Goal: Task Accomplishment & Management: Complete application form

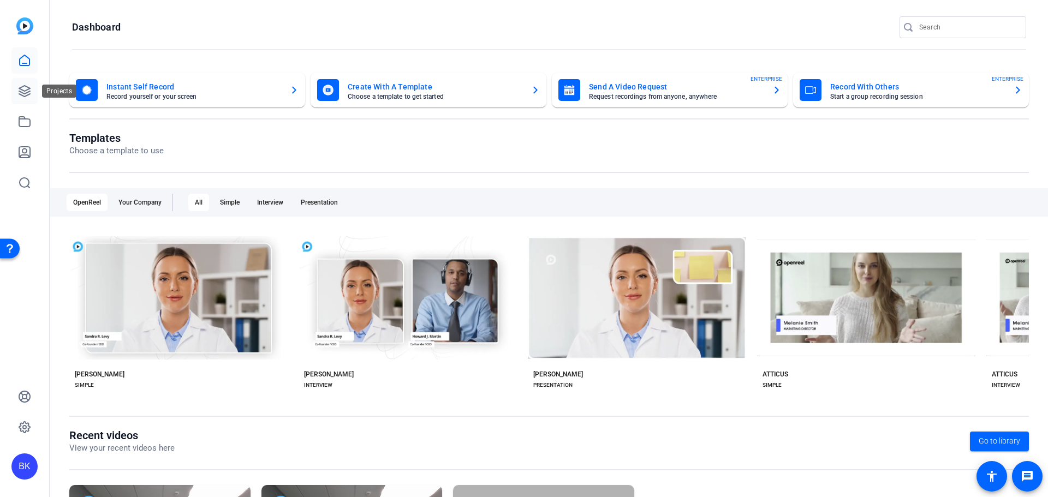
click at [22, 94] on icon at bounding box center [24, 91] width 13 height 13
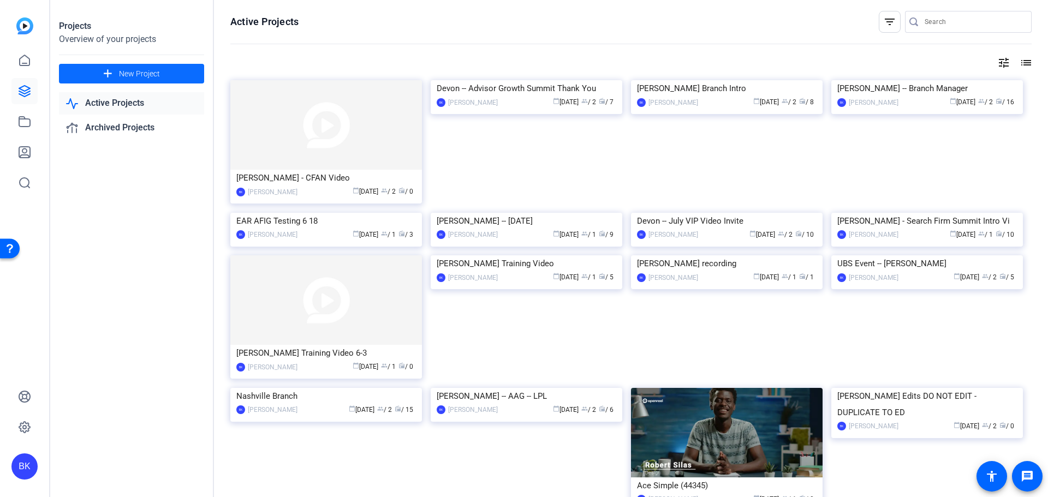
click at [147, 67] on span at bounding box center [131, 74] width 145 height 26
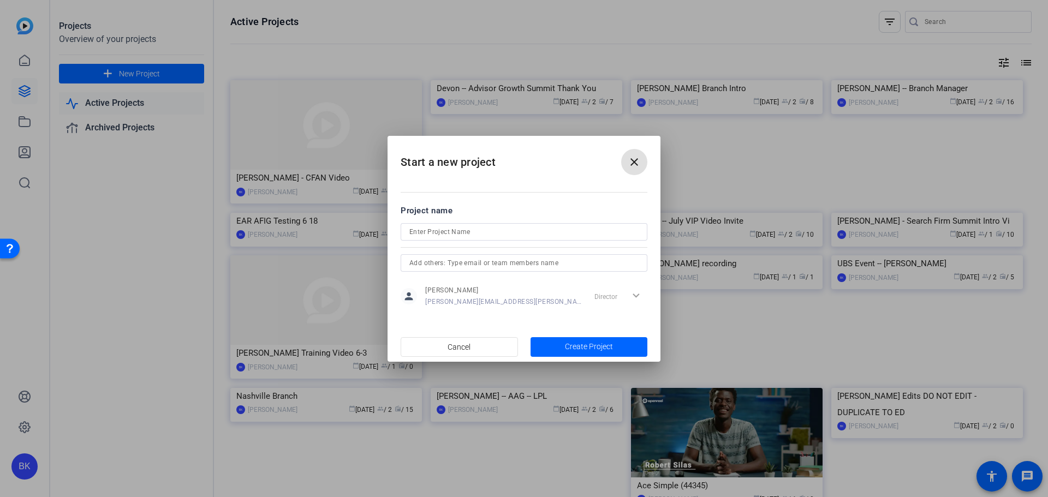
drag, startPoint x: 514, startPoint y: 241, endPoint x: 510, endPoint y: 227, distance: 14.3
click at [514, 241] on div at bounding box center [524, 247] width 247 height 12
click at [508, 235] on input at bounding box center [523, 231] width 229 height 13
click at [506, 229] on input at bounding box center [523, 231] width 229 height 13
type input "[PERSON_NAME] -- New RD"
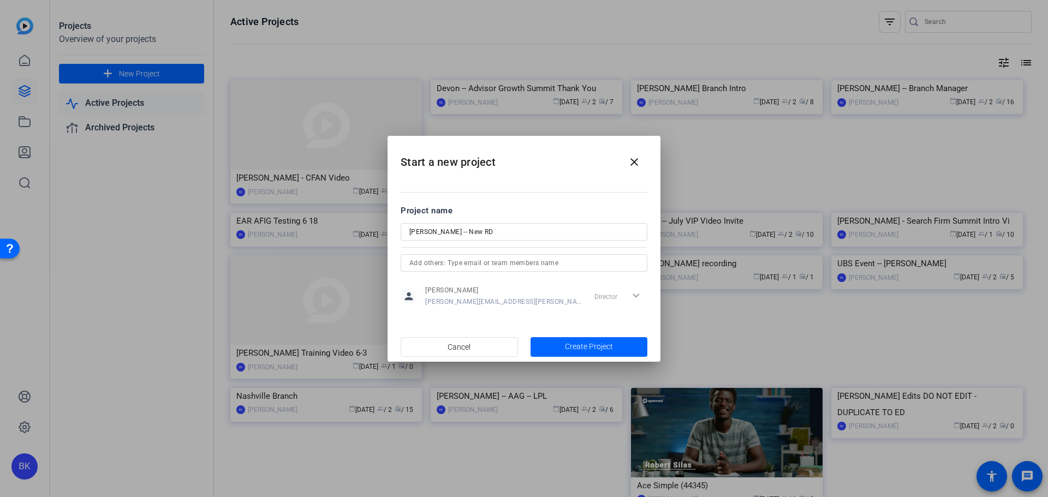
click at [458, 264] on input "text" at bounding box center [523, 263] width 229 height 13
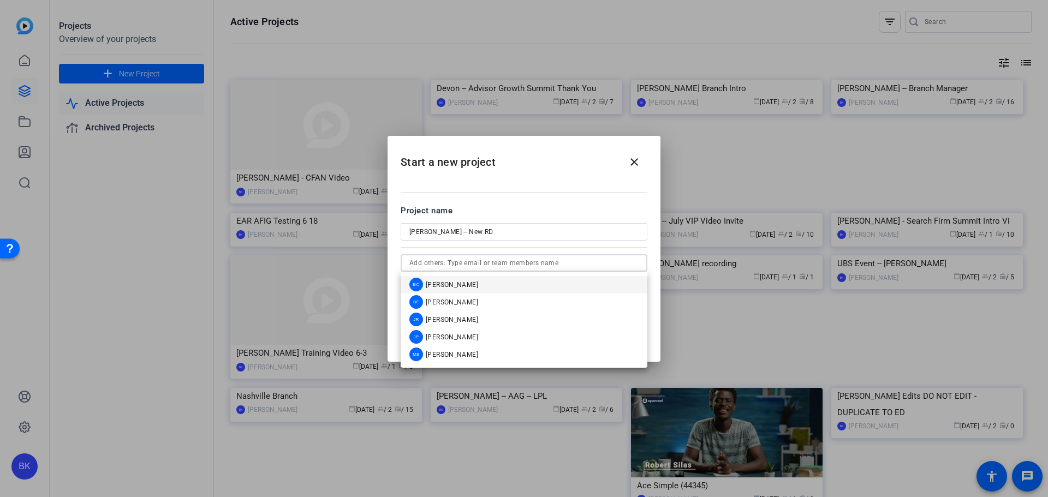
paste input "[PERSON_NAME][EMAIL_ADDRESS][PERSON_NAME][DOMAIN_NAME]"
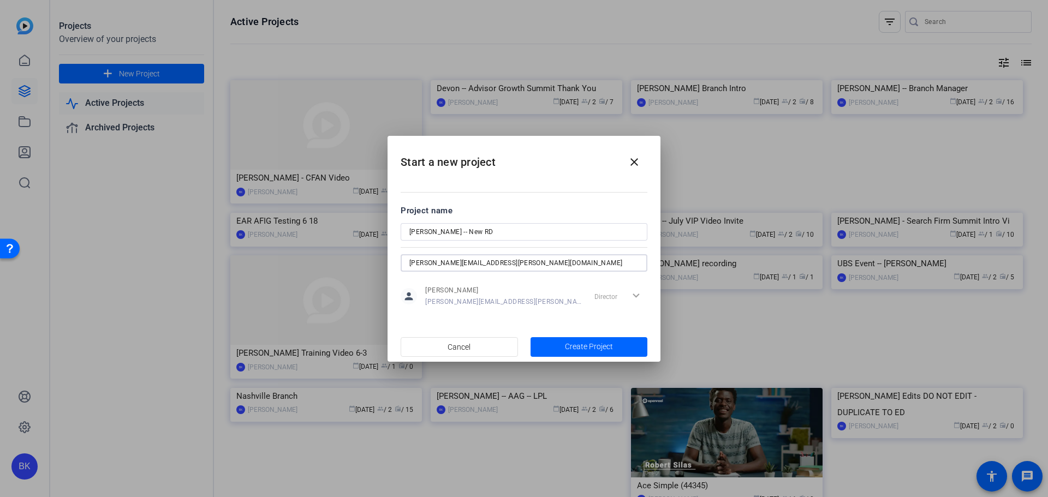
type input "[PERSON_NAME][EMAIL_ADDRESS][PERSON_NAME][DOMAIN_NAME]"
click at [632, 294] on div "Director expand_more" at bounding box center [618, 297] width 57 height 20
click at [507, 265] on input "[PERSON_NAME][EMAIL_ADDRESS][PERSON_NAME][DOMAIN_NAME]" at bounding box center [523, 263] width 229 height 13
drag, startPoint x: 507, startPoint y: 265, endPoint x: 397, endPoint y: 263, distance: 109.7
click at [397, 263] on mat-dialog-content "Project name [PERSON_NAME] -- New RD [EMAIL_ADDRESS][PERSON_NAME][DOMAIN_NAME] …" at bounding box center [524, 256] width 273 height 152
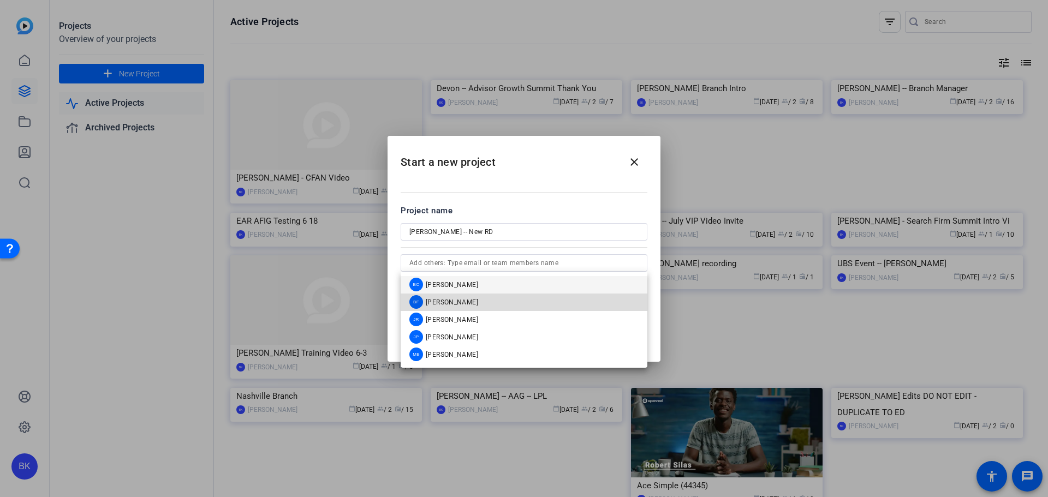
click at [445, 300] on span "[PERSON_NAME]" at bounding box center [452, 302] width 52 height 9
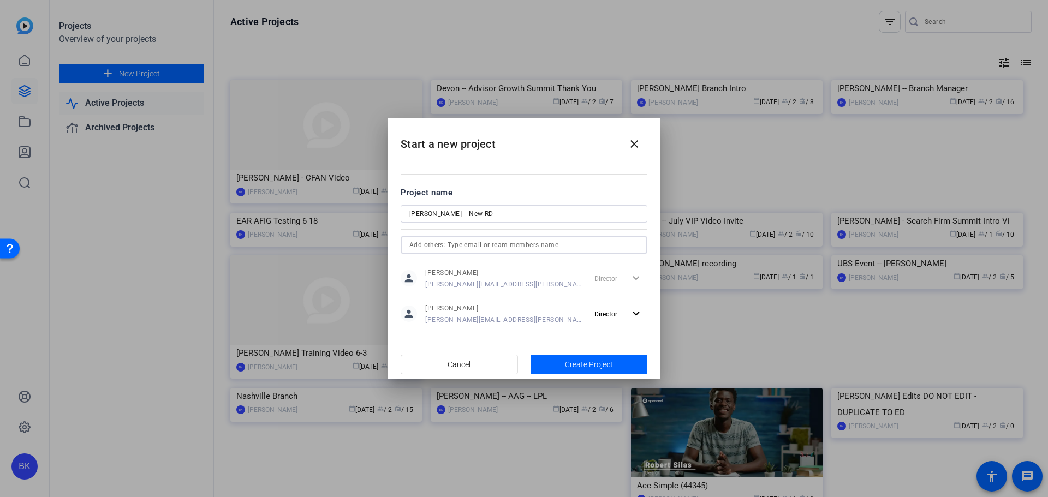
click at [531, 245] on input "text" at bounding box center [523, 245] width 229 height 13
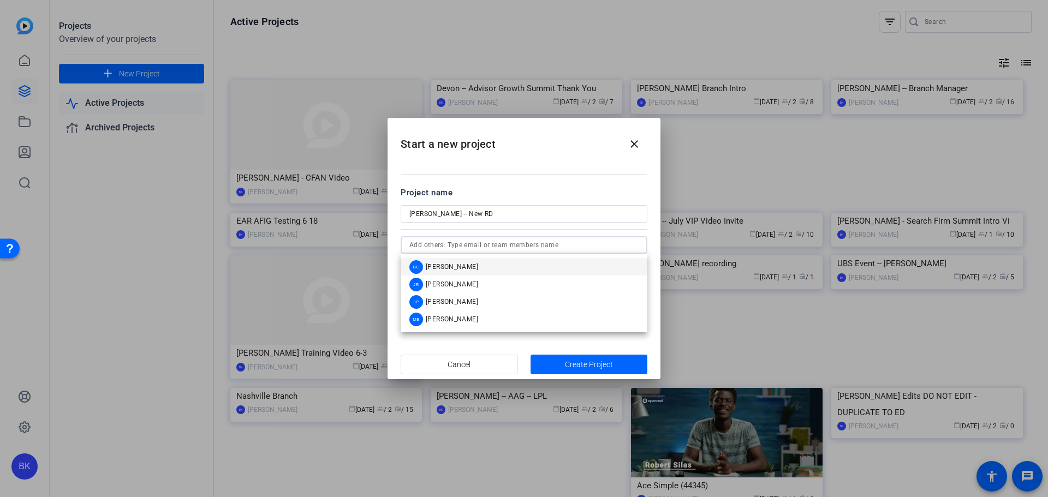
paste input "[PERSON_NAME][EMAIL_ADDRESS][PERSON_NAME][DOMAIN_NAME]"
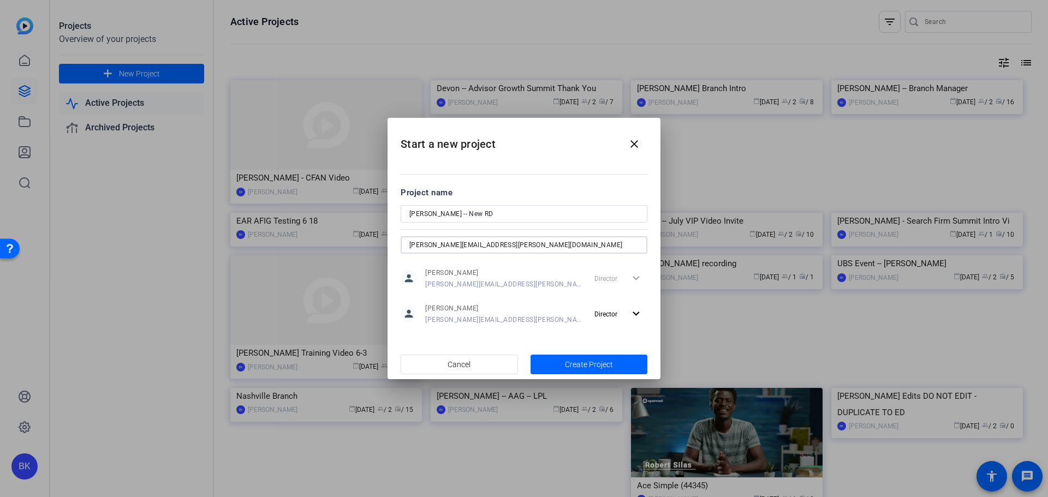
type input "[PERSON_NAME][EMAIL_ADDRESS][PERSON_NAME][DOMAIN_NAME]"
click at [535, 246] on input "[PERSON_NAME][EMAIL_ADDRESS][PERSON_NAME][DOMAIN_NAME]" at bounding box center [523, 245] width 229 height 13
drag, startPoint x: 523, startPoint y: 246, endPoint x: 347, endPoint y: 251, distance: 175.8
click at [347, 251] on div "Start a new project close Project name [PERSON_NAME] -- New RD [EMAIL_ADDRESS][…" at bounding box center [524, 248] width 1048 height 497
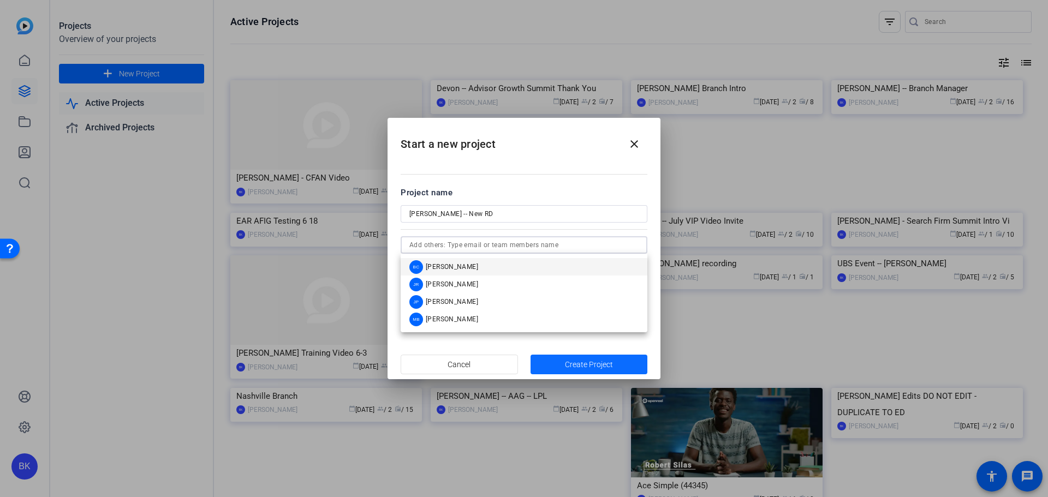
click at [569, 361] on span "Create Project" at bounding box center [589, 364] width 48 height 11
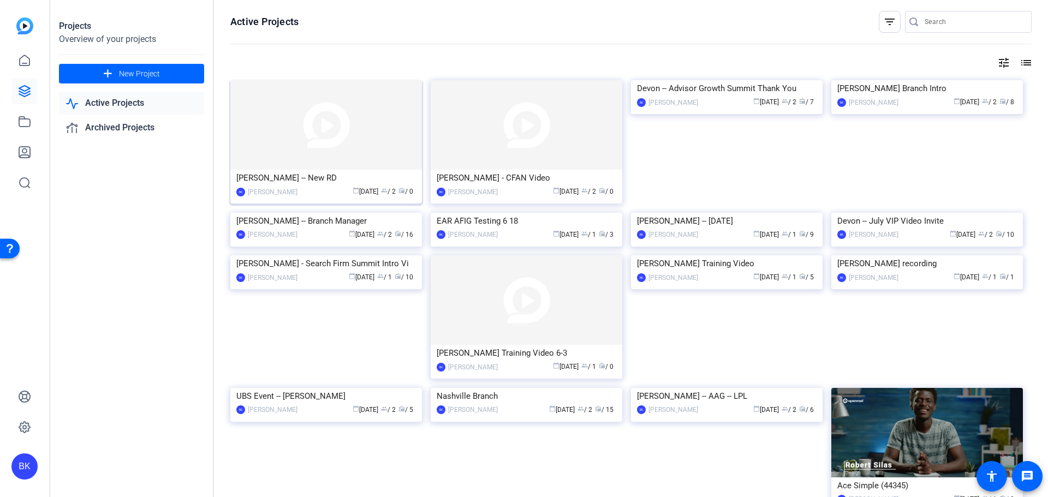
click at [368, 139] on img at bounding box center [326, 125] width 192 height 90
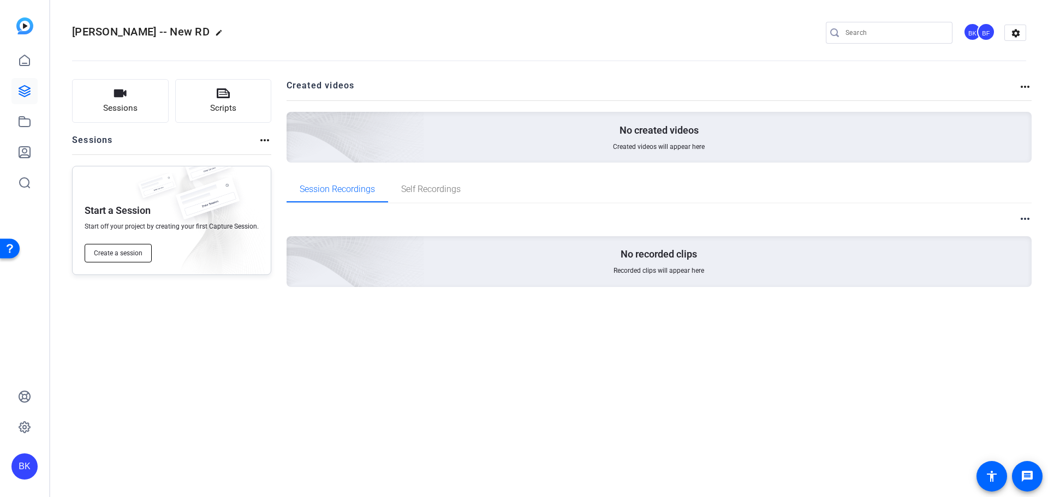
click at [127, 251] on span "Create a session" at bounding box center [118, 253] width 49 height 9
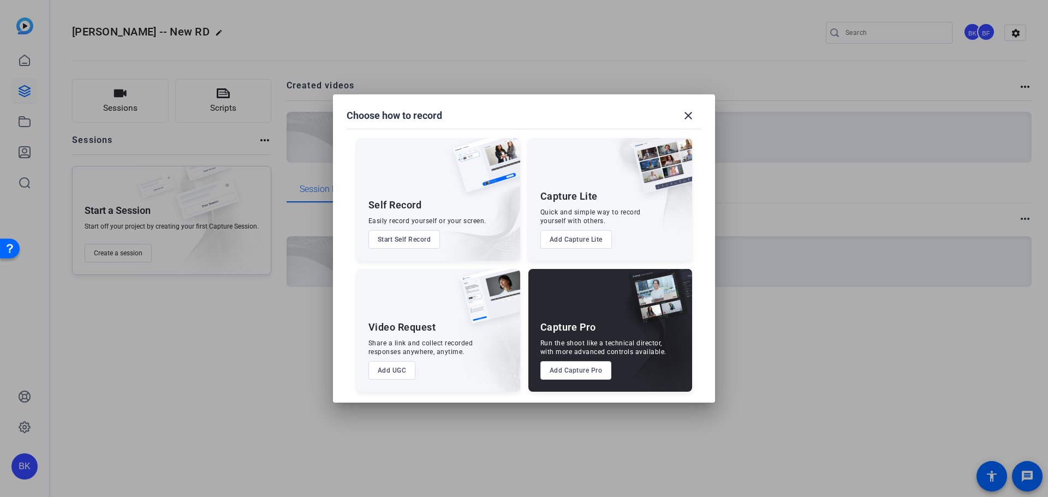
click at [394, 374] on button "Add UGC" at bounding box center [391, 370] width 47 height 19
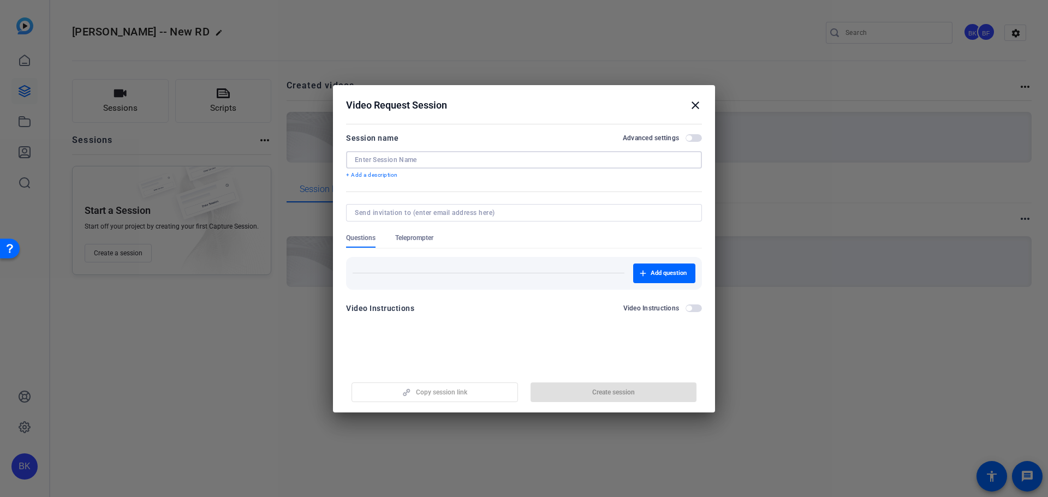
click at [420, 157] on input at bounding box center [524, 160] width 338 height 9
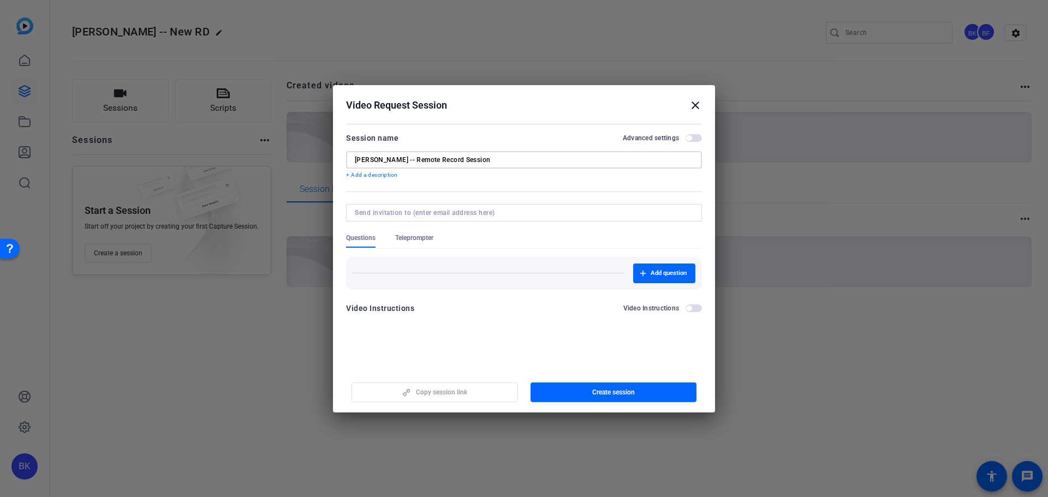
type input "[PERSON_NAME] -- Remote Record Session"
click at [422, 215] on input at bounding box center [522, 213] width 334 height 9
paste input "[PERSON_NAME][EMAIL_ADDRESS][PERSON_NAME][DOMAIN_NAME]"
type input "[PERSON_NAME][EMAIL_ADDRESS][PERSON_NAME][DOMAIN_NAME]"
click at [439, 276] on div "Add question" at bounding box center [524, 274] width 343 height 20
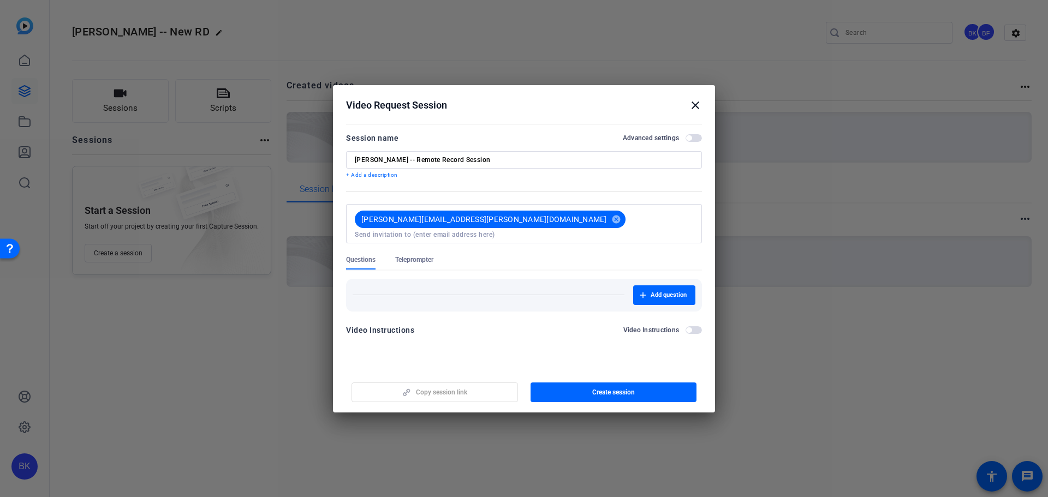
click at [421, 255] on span "Teleprompter" at bounding box center [414, 259] width 38 height 9
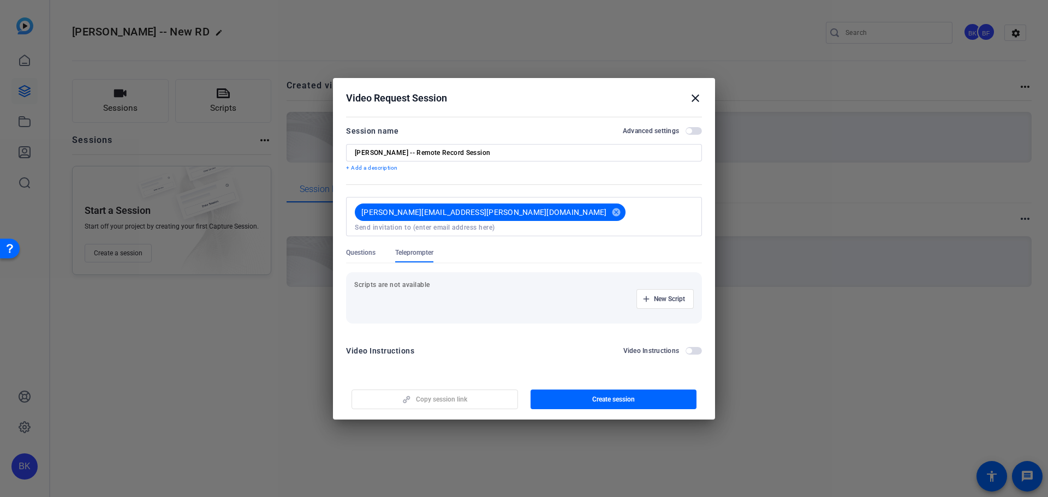
click at [416, 284] on p "Scripts are not available" at bounding box center [524, 285] width 340 height 9
click at [416, 281] on p "Scripts are not available" at bounding box center [524, 285] width 340 height 9
click at [645, 296] on icon "button" at bounding box center [646, 299] width 7 height 7
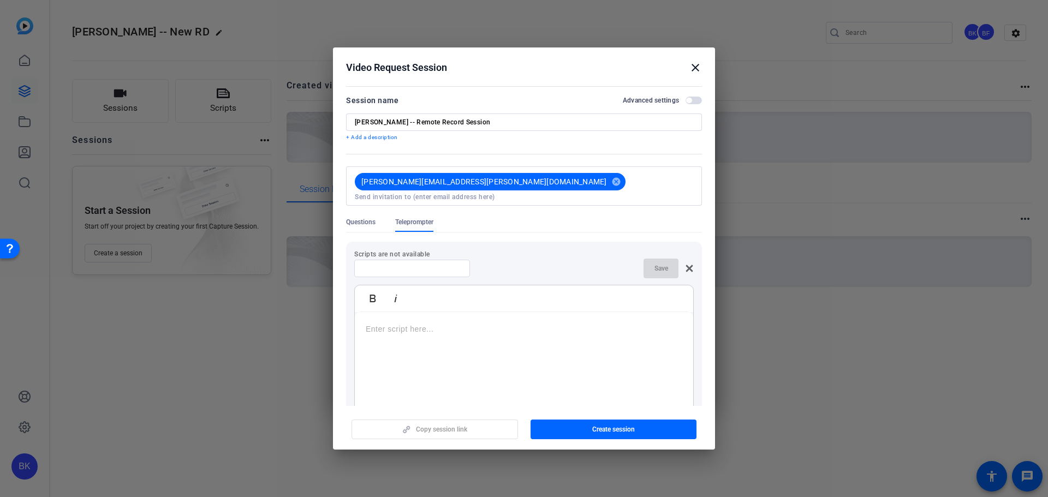
click at [400, 323] on p at bounding box center [524, 329] width 317 height 12
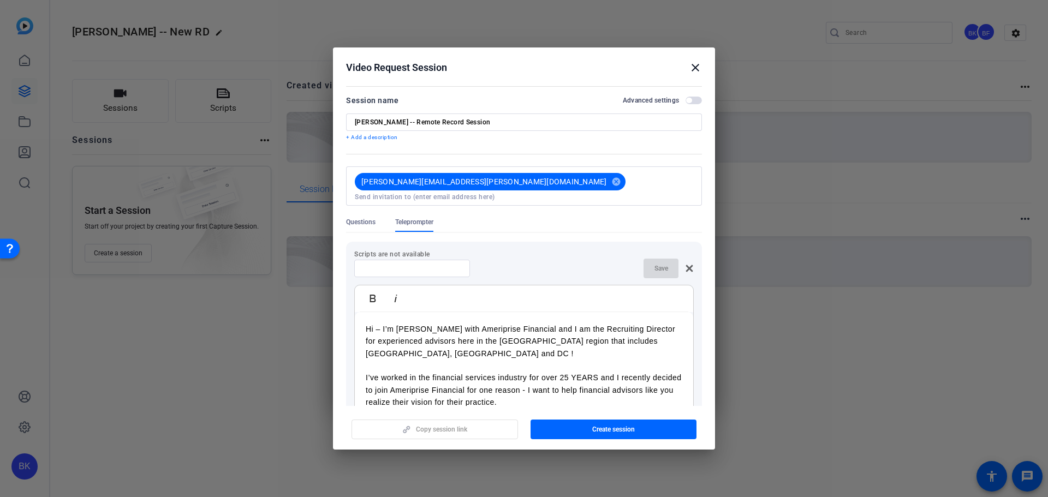
scroll to position [34, 0]
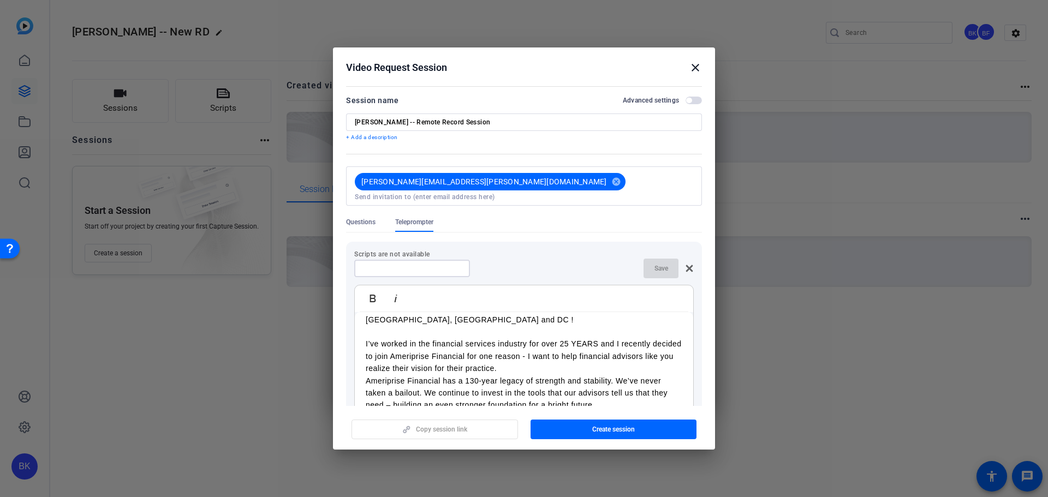
click at [397, 264] on input at bounding box center [412, 268] width 98 height 9
type input "[PERSON_NAME] RD"
drag, startPoint x: 632, startPoint y: 254, endPoint x: 639, endPoint y: 257, distance: 7.4
click at [639, 259] on div "Bill M RD Save" at bounding box center [524, 269] width 340 height 20
click at [644, 259] on span "button" at bounding box center [661, 268] width 35 height 26
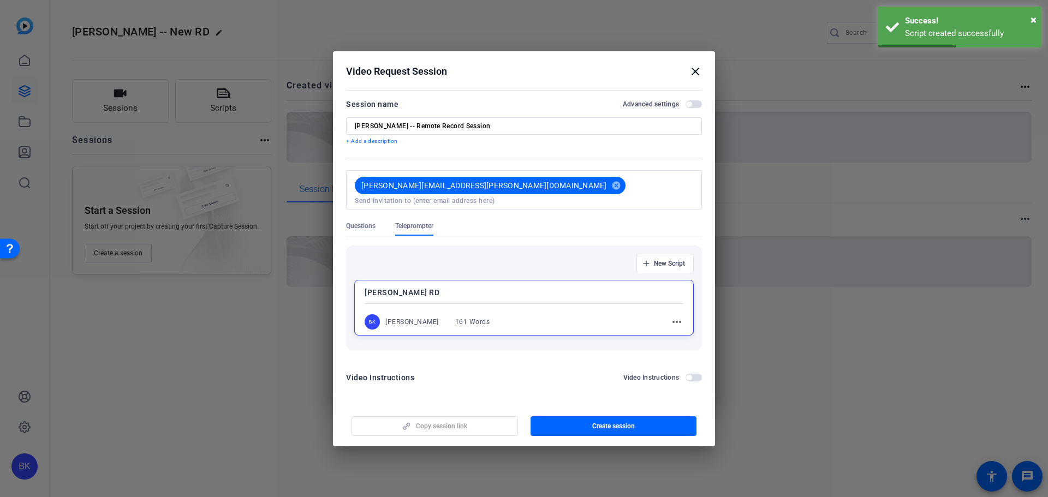
click at [674, 319] on mat-icon "more_horiz" at bounding box center [676, 321] width 13 height 13
click at [680, 335] on span "Edit" at bounding box center [701, 333] width 44 height 13
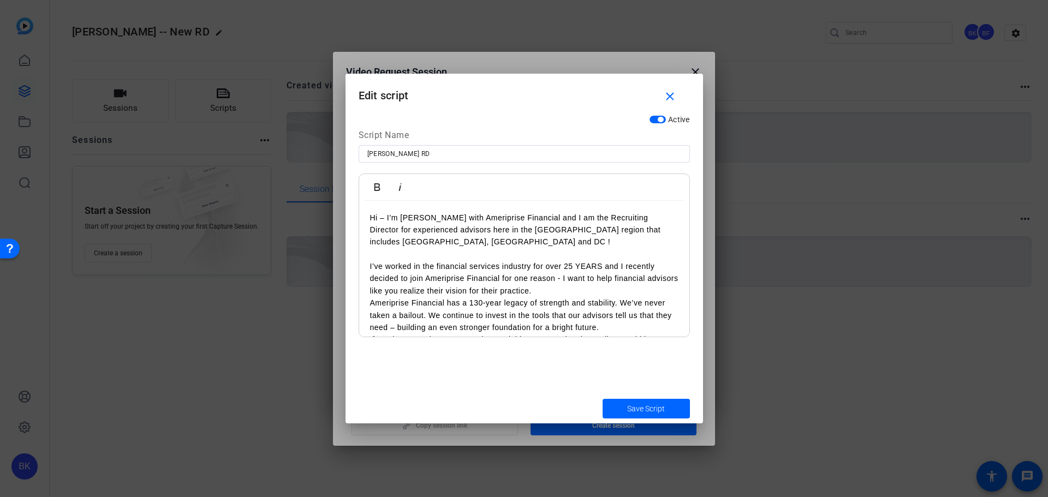
drag, startPoint x: 679, startPoint y: 229, endPoint x: 611, endPoint y: 233, distance: 67.8
click at [611, 233] on div "Hi – I’m [PERSON_NAME] with Ameriprise Financial and I am the Recruiting Direct…" at bounding box center [524, 297] width 330 height 193
click at [618, 248] on p at bounding box center [524, 254] width 308 height 12
drag, startPoint x: 611, startPoint y: 224, endPoint x: 687, endPoint y: 228, distance: 76.5
click at [688, 228] on div "Hi – I’m [PERSON_NAME] with Ameriprise Financial and I am the Recruiting Direct…" at bounding box center [524, 269] width 330 height 136
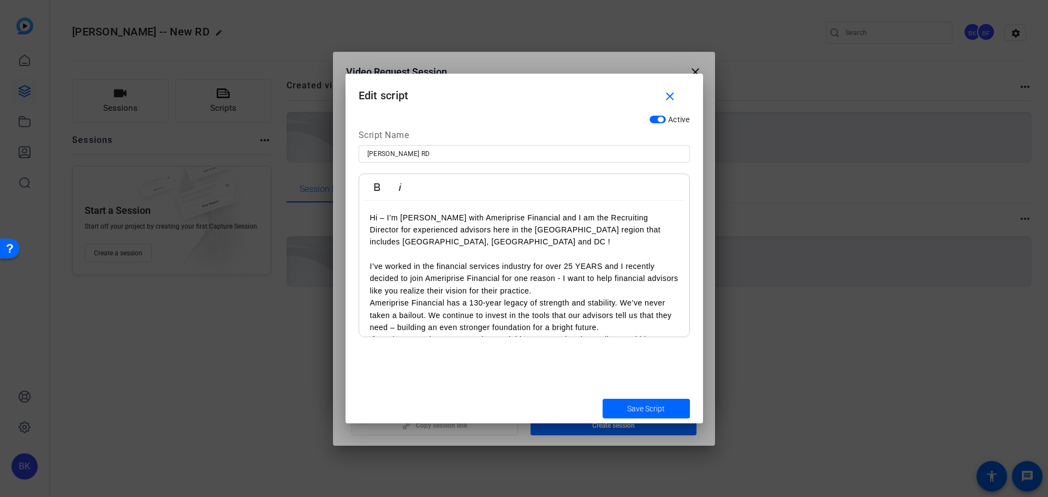
click at [674, 229] on div "Hi – I’m [PERSON_NAME] with Ameriprise Financial and I am the Recruiting Direct…" at bounding box center [524, 297] width 330 height 193
drag, startPoint x: 670, startPoint y: 230, endPoint x: 612, endPoint y: 231, distance: 58.4
click at [612, 231] on p "Hi – I’m [PERSON_NAME] with Ameriprise Financial and I am the Recruiting Direct…" at bounding box center [524, 230] width 308 height 37
click at [574, 284] on p "I’ve worked in the financial services industry for over 25 YEARS and I recently…" at bounding box center [524, 278] width 308 height 37
click at [502, 255] on p at bounding box center [524, 254] width 308 height 12
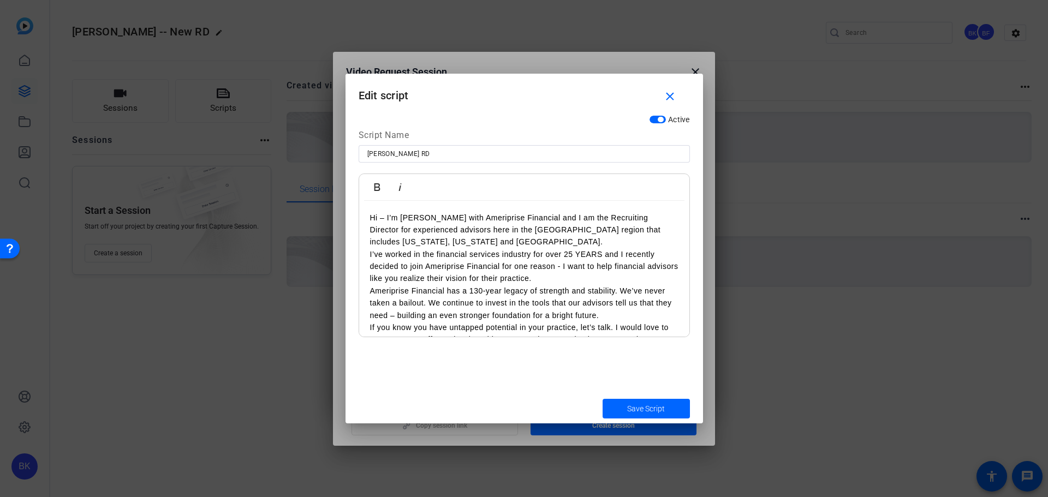
scroll to position [44, 0]
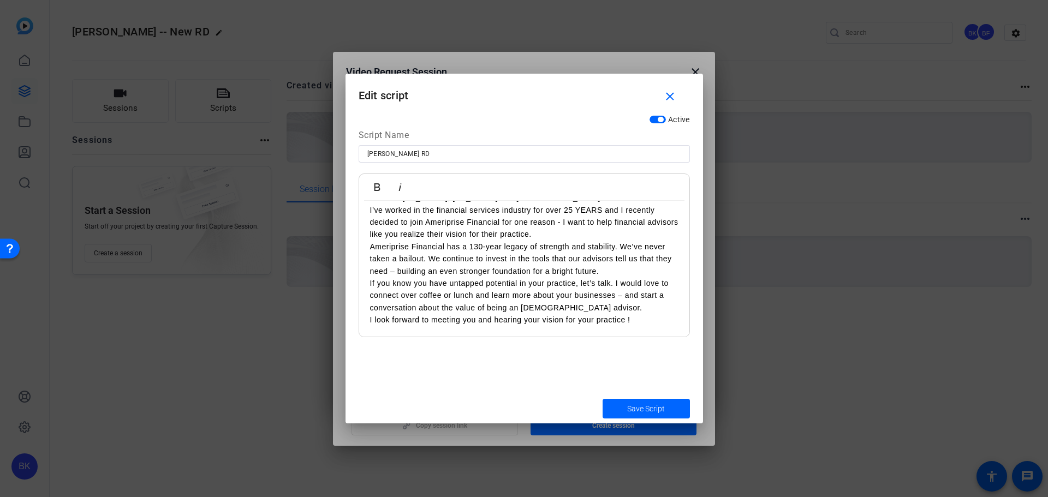
click at [466, 246] on p "Ameriprise Financial has a 130-year legacy of strength and stability. We’ve nev…" at bounding box center [524, 259] width 308 height 37
click at [464, 246] on p "Ameriprise Financial has a 130-year legacy of strength and stability. We’ve nev…" at bounding box center [524, 259] width 308 height 37
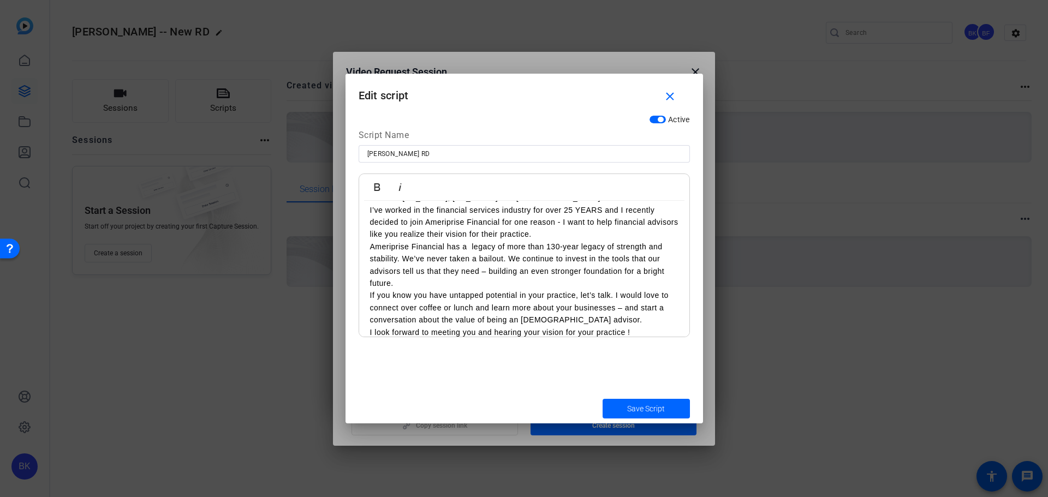
click at [605, 248] on p "Ameriprise Financial has a legacy of more than 130-year legacy of strength and …" at bounding box center [524, 265] width 308 height 49
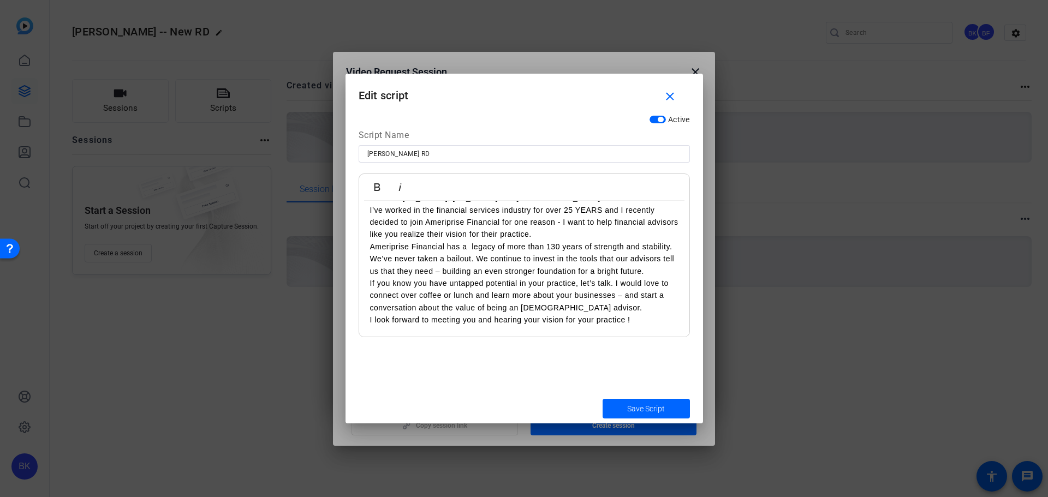
click at [469, 245] on p "Ameriprise Financial has a legacy of more than 130 years of strength and stabil…" at bounding box center [524, 259] width 308 height 37
click at [640, 321] on p "I look forward to meeting you and hearing your vision for your practice !" at bounding box center [524, 320] width 308 height 12
click at [639, 410] on span "Save Script" at bounding box center [646, 408] width 38 height 11
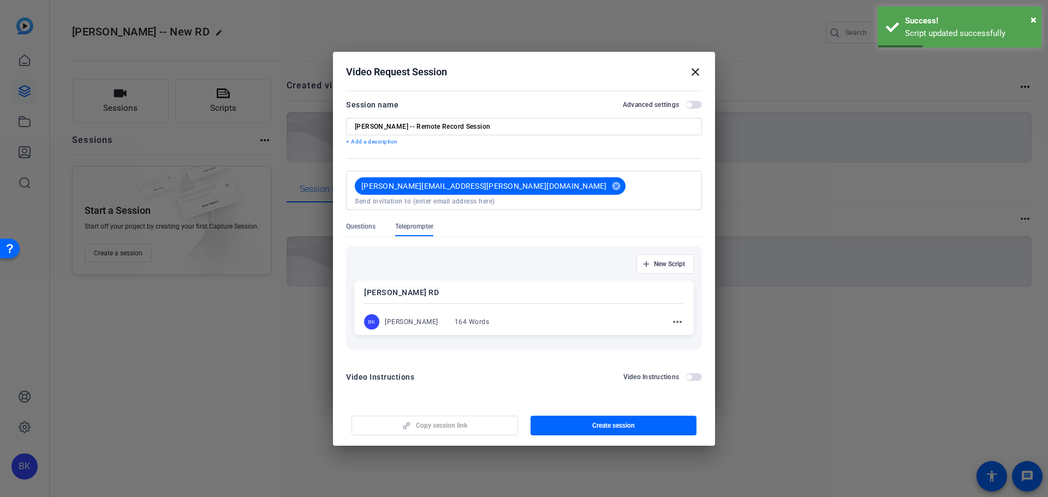
click at [692, 373] on span "button" at bounding box center [694, 377] width 16 height 8
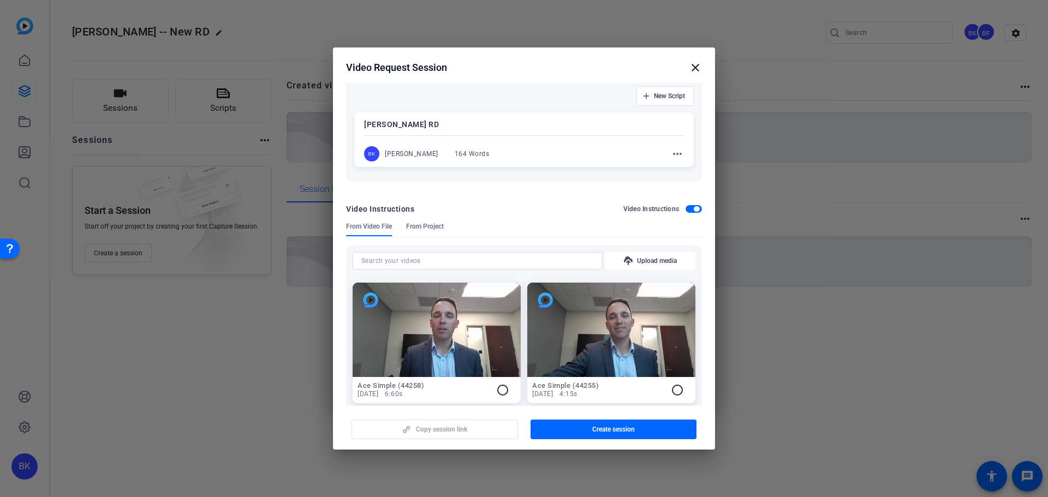
scroll to position [55, 0]
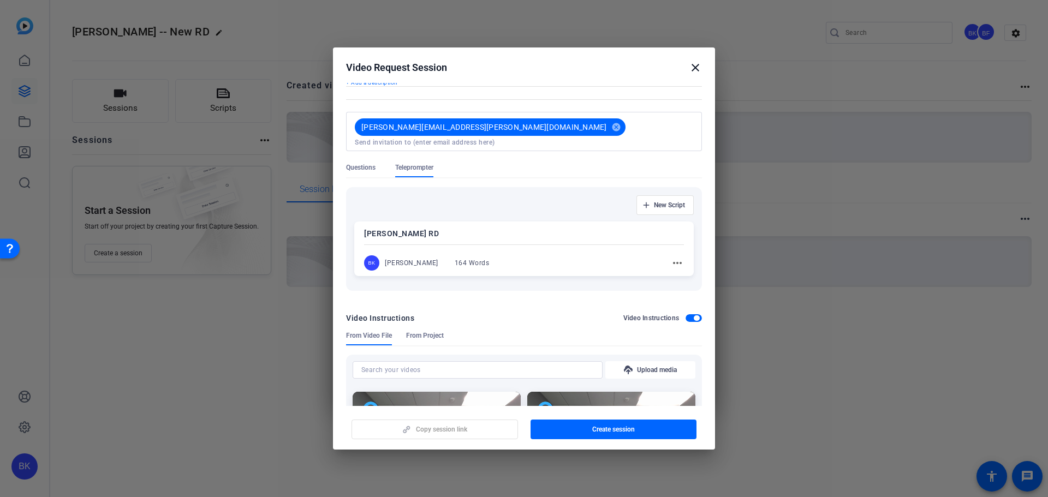
click at [686, 314] on span "button" at bounding box center [694, 318] width 16 height 8
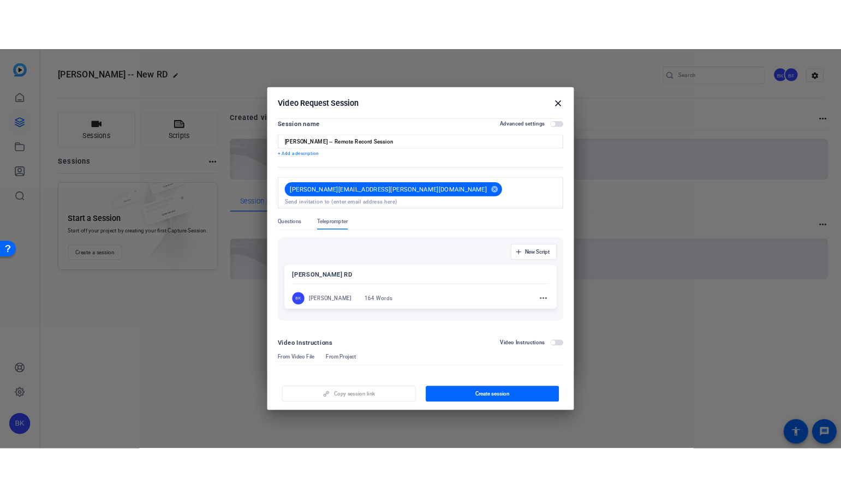
scroll to position [0, 0]
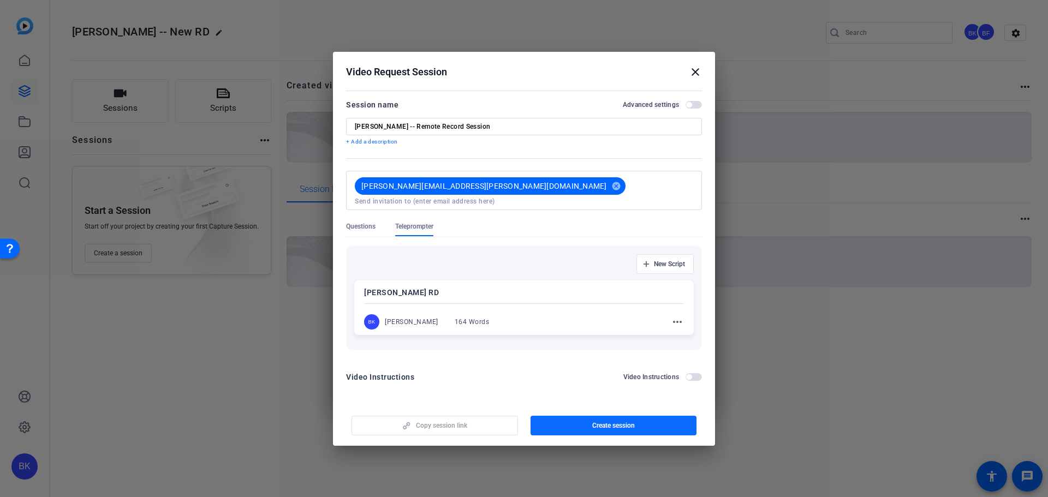
click at [632, 421] on span "Create session" at bounding box center [613, 425] width 43 height 9
click at [699, 73] on mat-icon "close" at bounding box center [695, 71] width 13 height 13
